Goal: Information Seeking & Learning: Learn about a topic

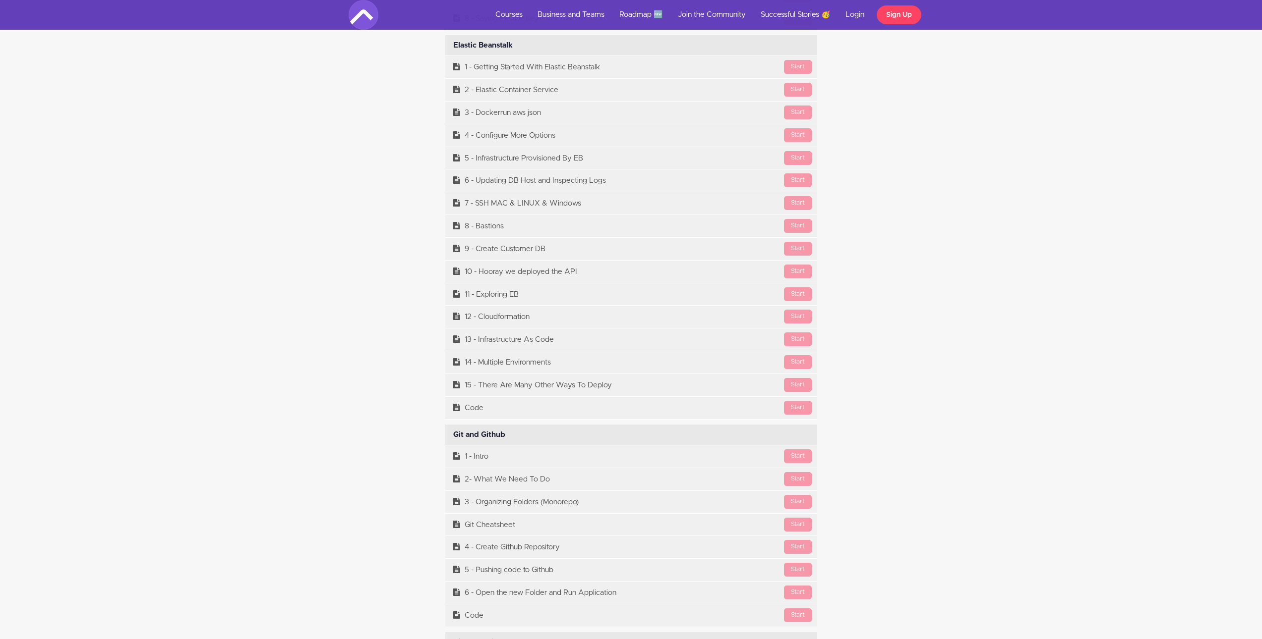
scroll to position [10579, 0]
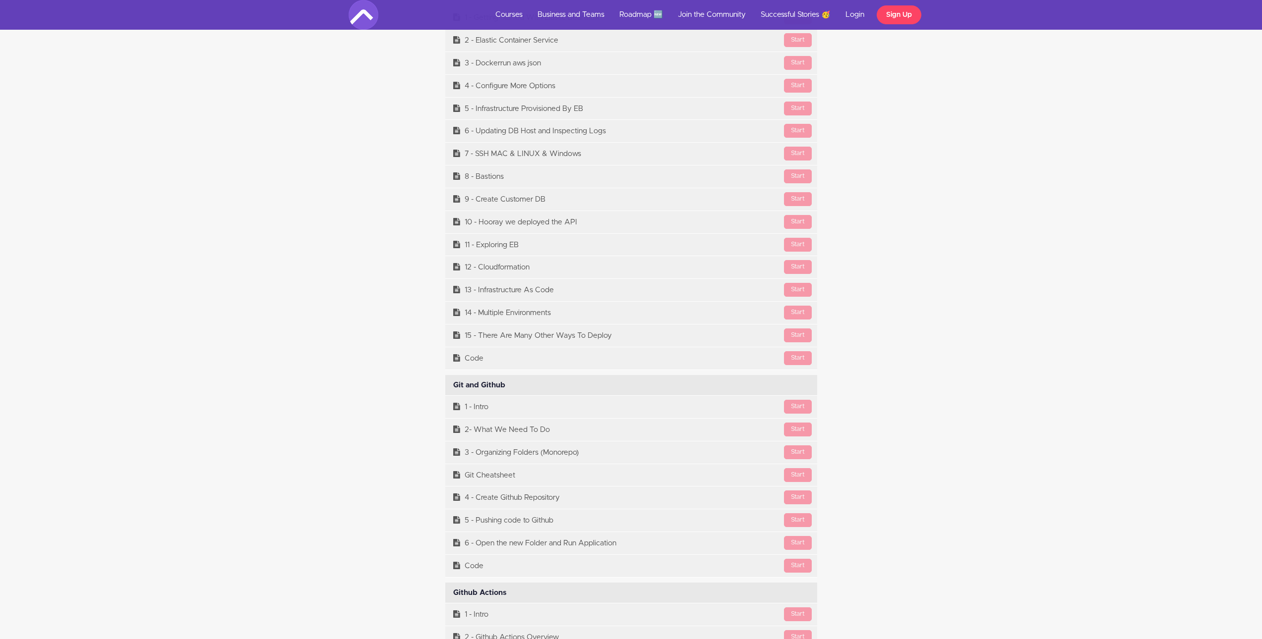
drag, startPoint x: 424, startPoint y: 402, endPoint x: 594, endPoint y: 564, distance: 234.9
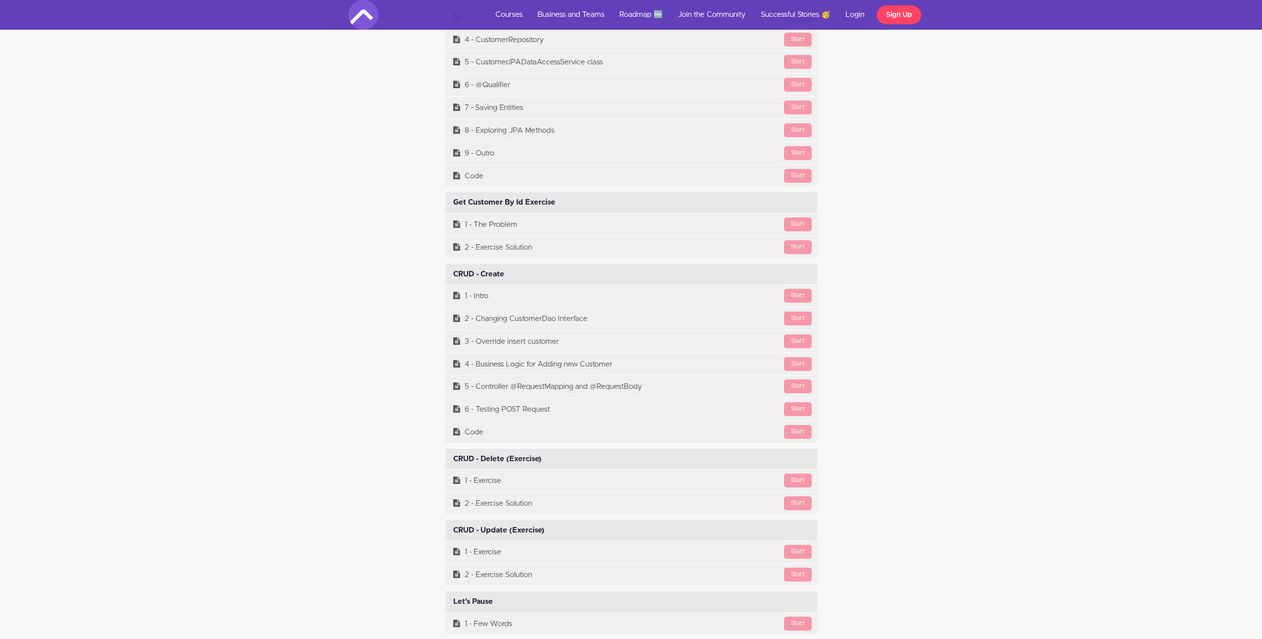
scroll to position [6415, 0]
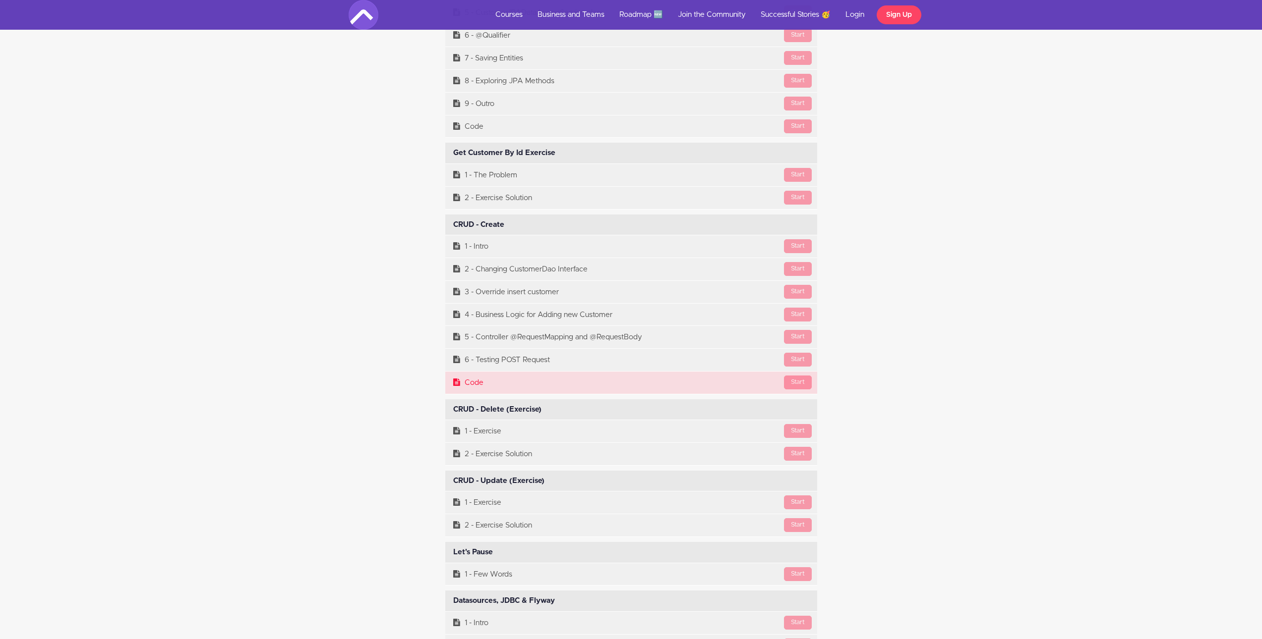
drag, startPoint x: 434, startPoint y: 238, endPoint x: 580, endPoint y: 385, distance: 207.2
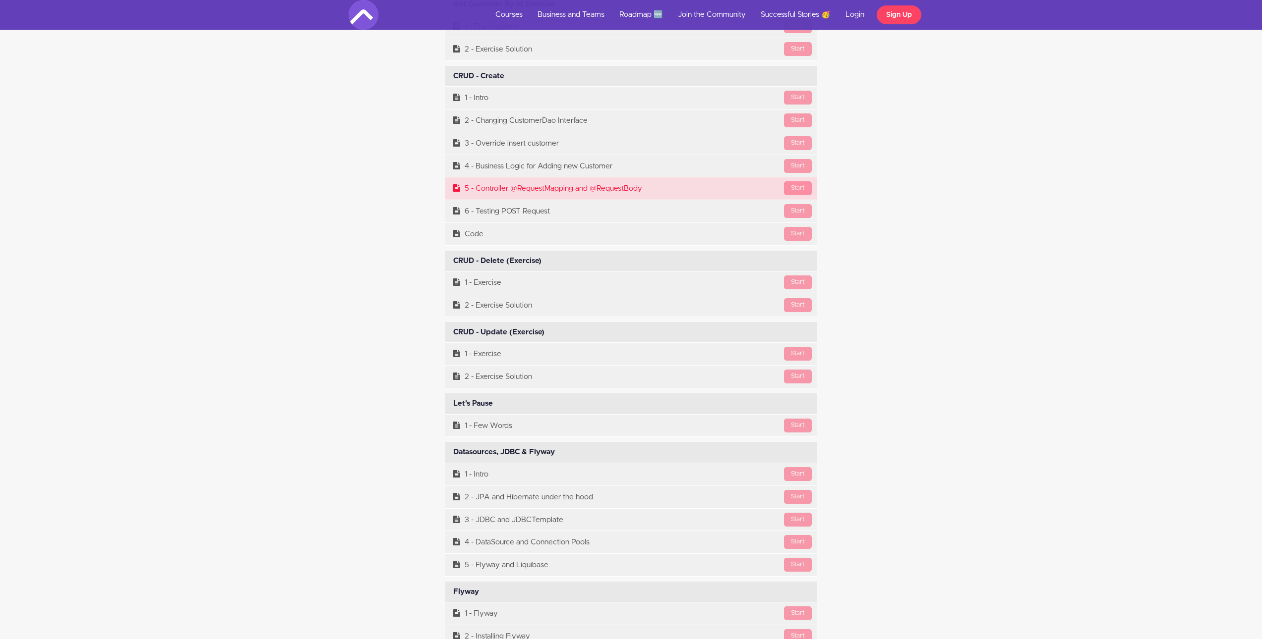
scroll to position [6514, 0]
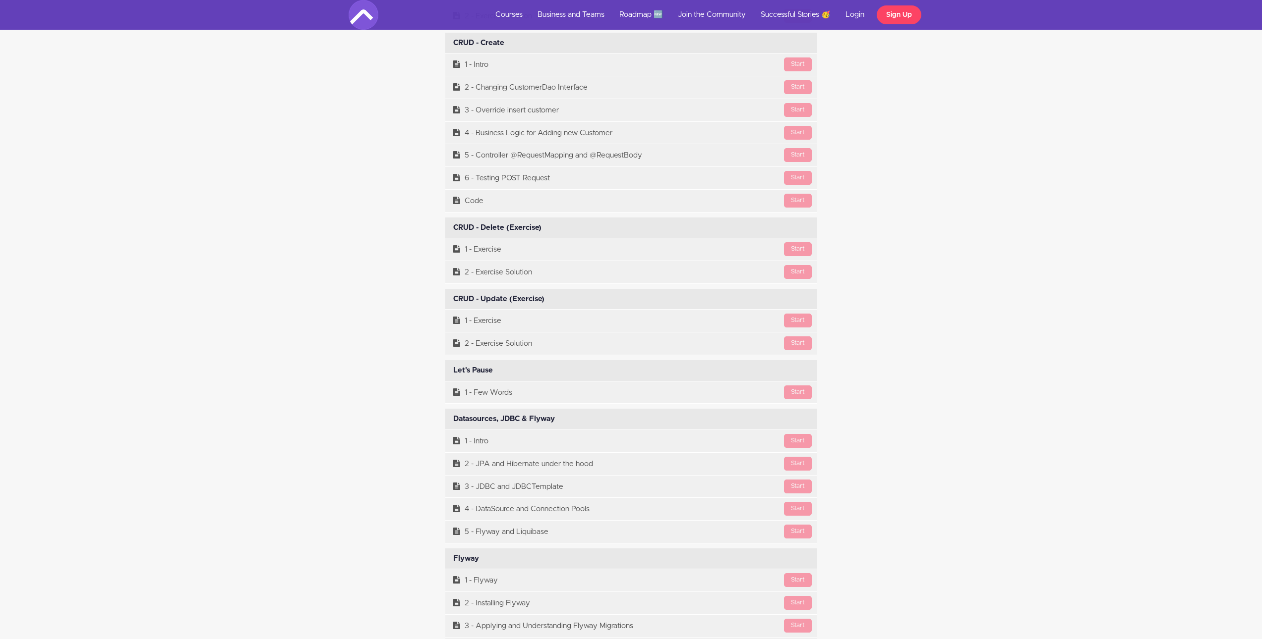
scroll to position [6548, 0]
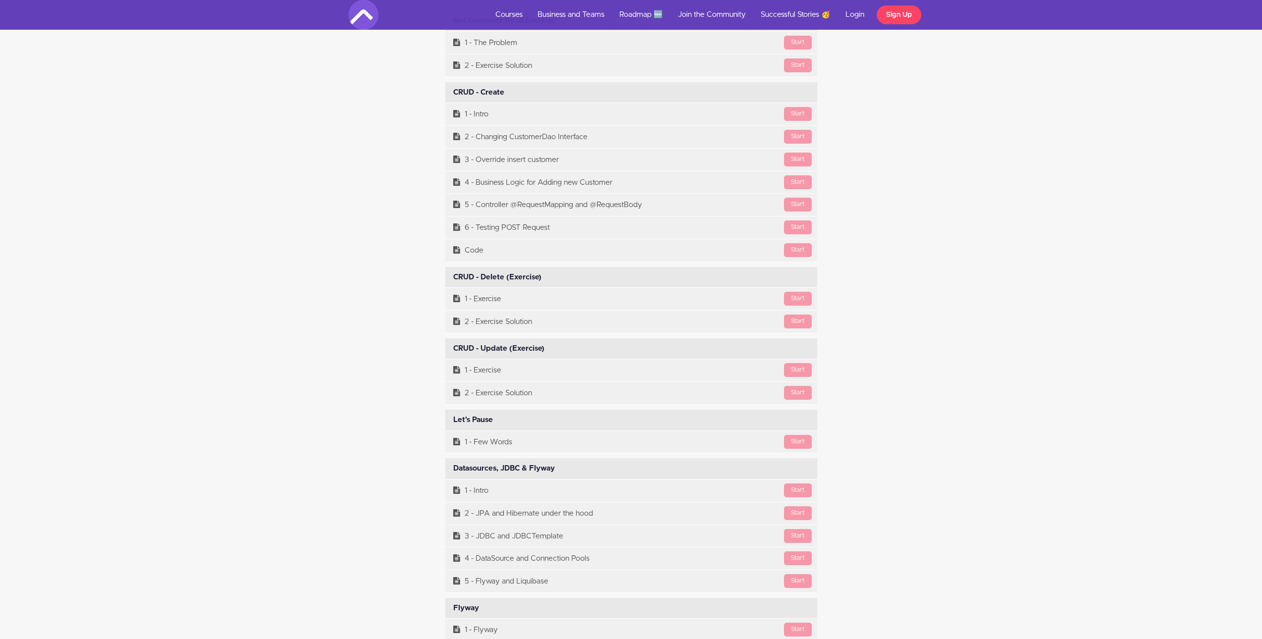
drag, startPoint x: 886, startPoint y: 202, endPoint x: 386, endPoint y: 199, distance: 500.7
drag, startPoint x: 943, startPoint y: 184, endPoint x: 441, endPoint y: 185, distance: 502.1
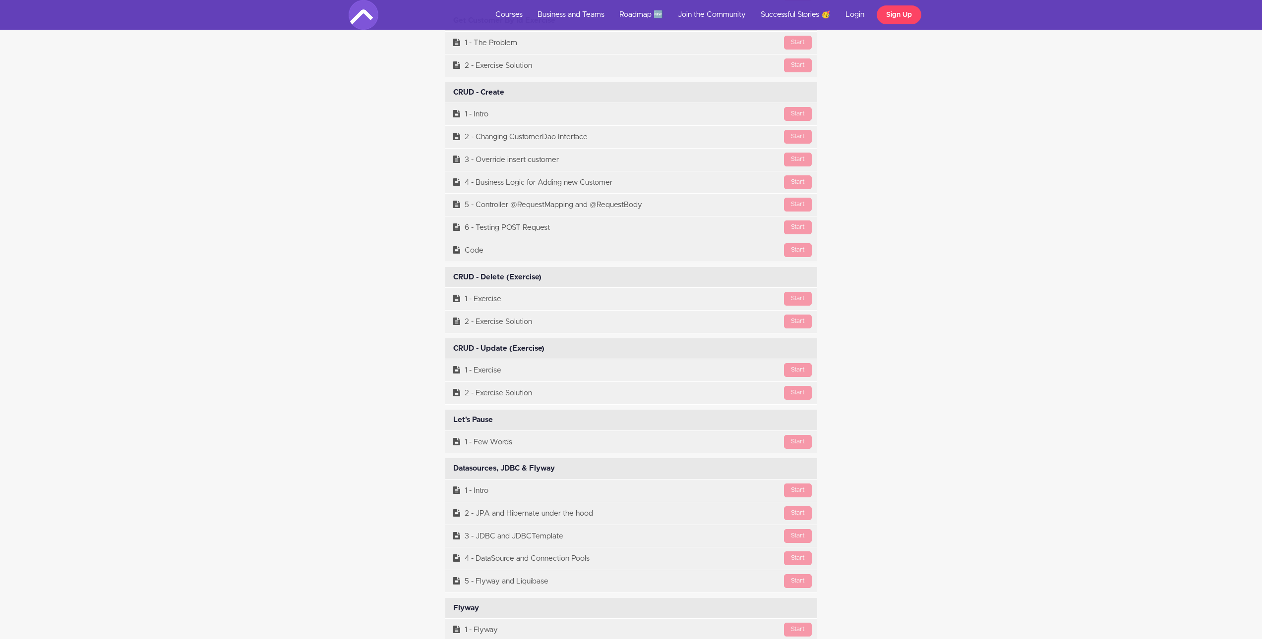
drag, startPoint x: 921, startPoint y: 159, endPoint x: 475, endPoint y: 160, distance: 446.1
drag, startPoint x: 880, startPoint y: 138, endPoint x: 472, endPoint y: 143, distance: 408.0
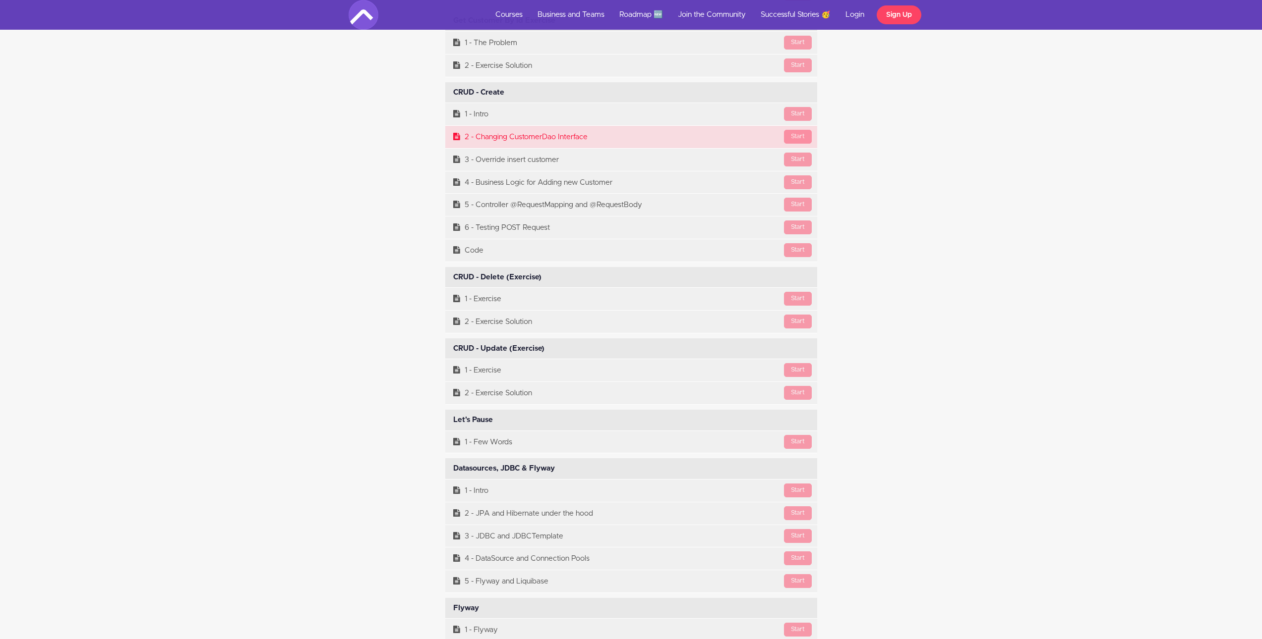
drag, startPoint x: 891, startPoint y: 159, endPoint x: 473, endPoint y: 159, distance: 417.4
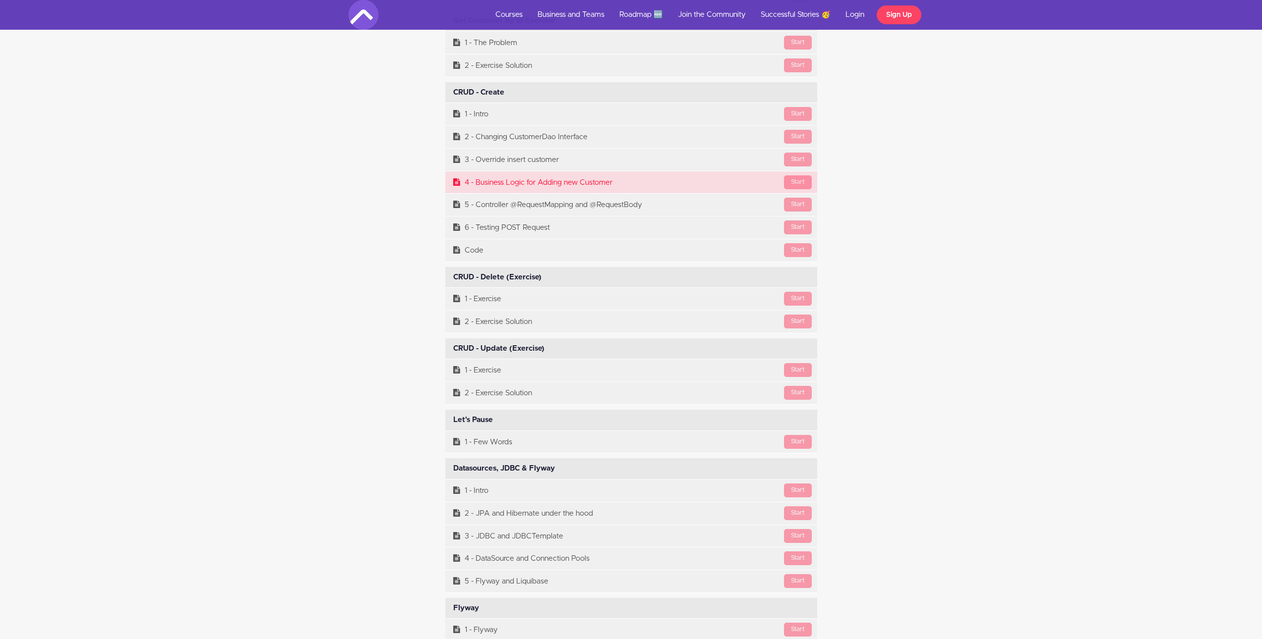
drag, startPoint x: 874, startPoint y: 180, endPoint x: 474, endPoint y: 180, distance: 400.5
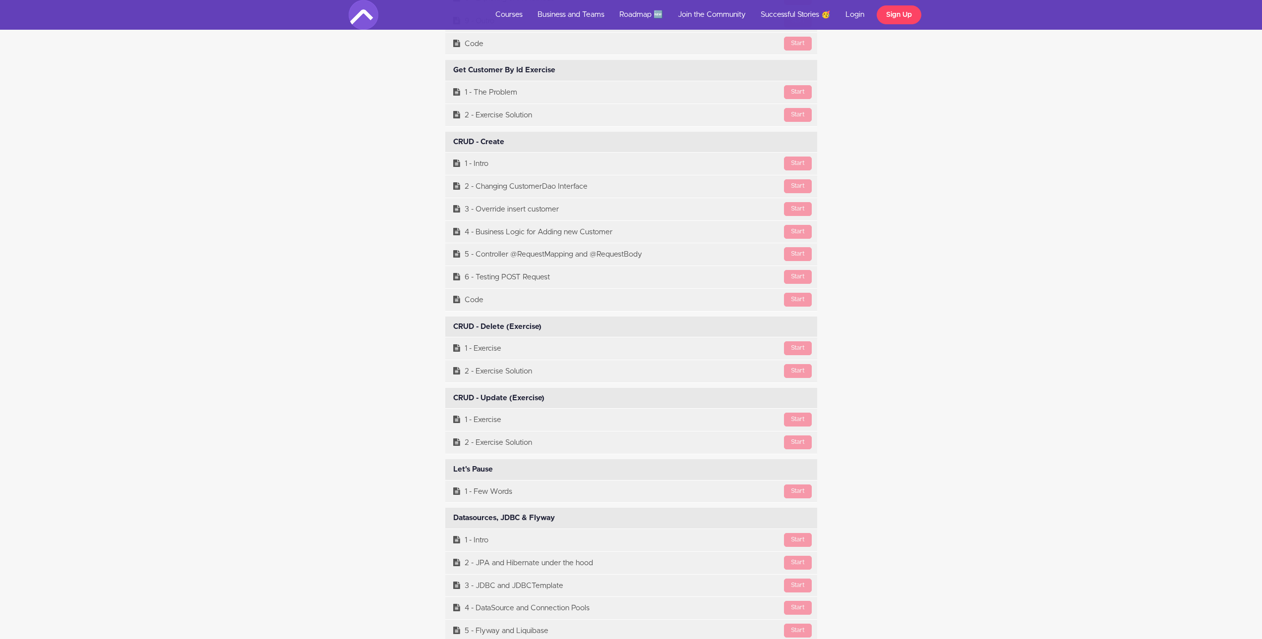
drag, startPoint x: 497, startPoint y: 394, endPoint x: 589, endPoint y: 394, distance: 92.2
click at [589, 394] on div "CRUD - Update (Exercise) Available in days days after you enroll" at bounding box center [631, 398] width 372 height 21
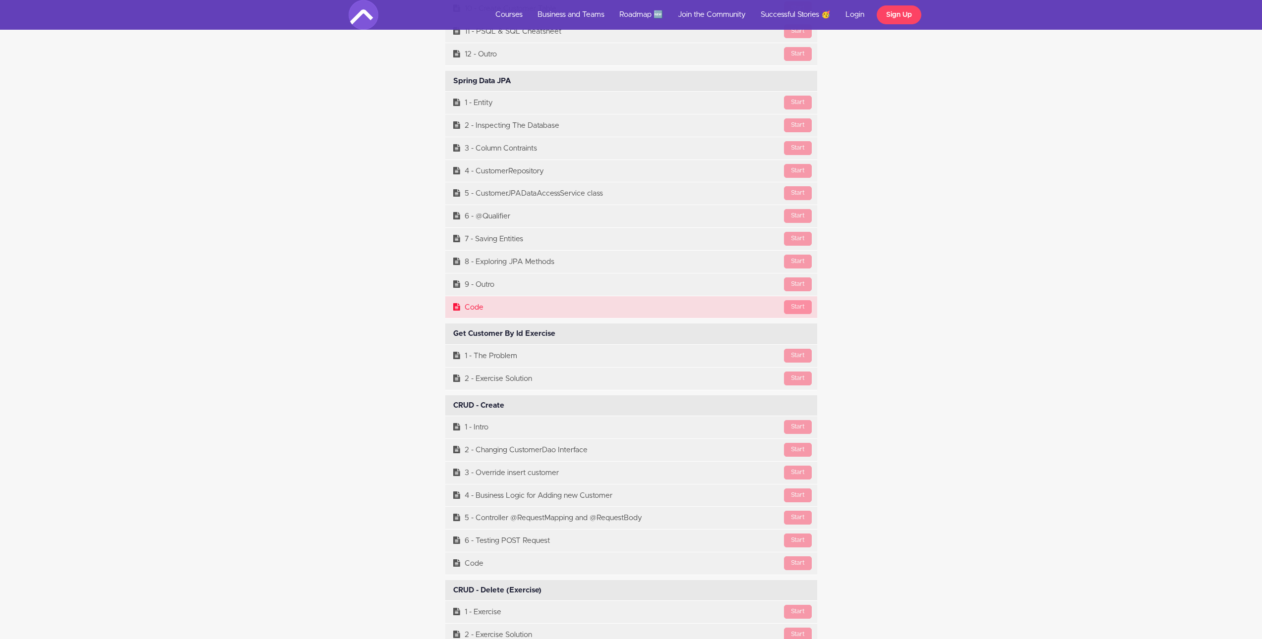
scroll to position [6383, 0]
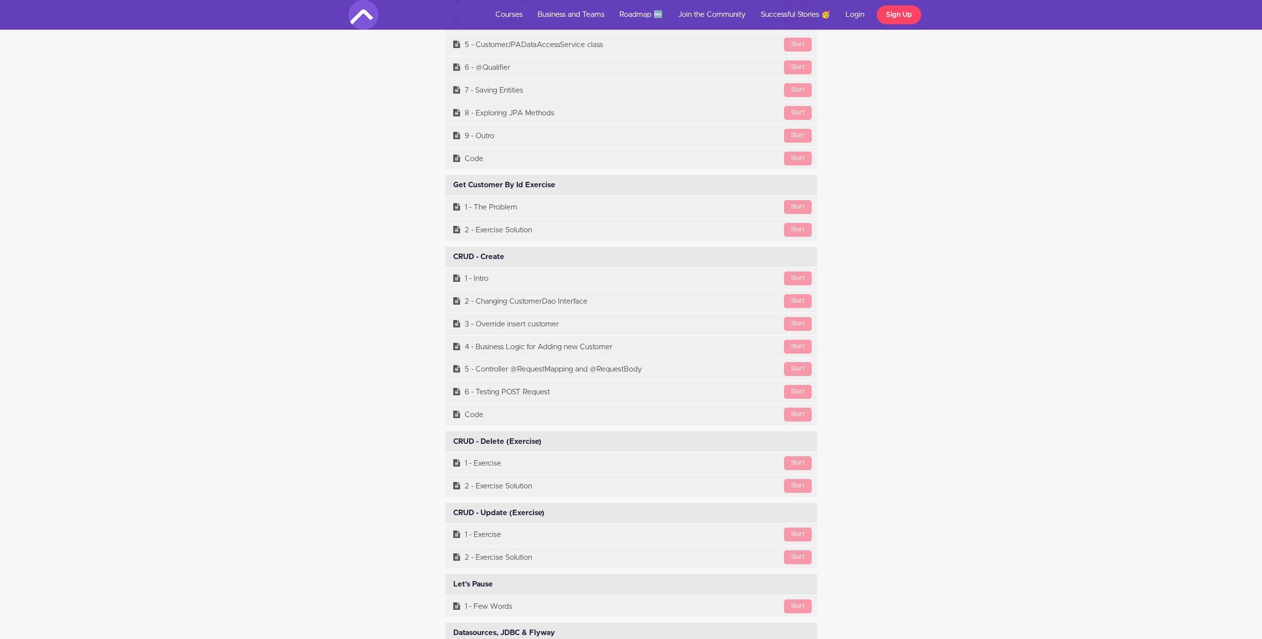
click at [585, 518] on div "CRUD - Update (Exercise) Available in days days after you enroll" at bounding box center [631, 513] width 372 height 21
drag, startPoint x: 453, startPoint y: 514, endPoint x: 572, endPoint y: 515, distance: 119.0
click at [572, 515] on div "CRUD - Update (Exercise) Available in days days after you enroll" at bounding box center [631, 513] width 372 height 21
